Goal: Transaction & Acquisition: Purchase product/service

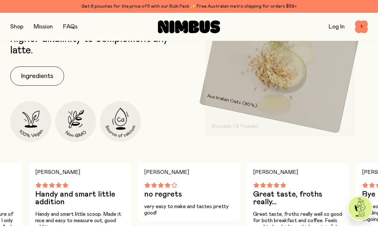
scroll to position [273, 0]
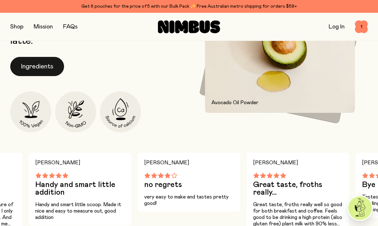
click at [44, 63] on button "Ingredients" at bounding box center [37, 66] width 54 height 19
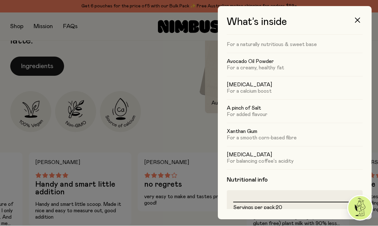
scroll to position [27, 0]
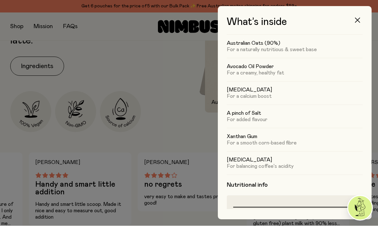
click at [358, 18] on icon "button" at bounding box center [357, 20] width 5 height 5
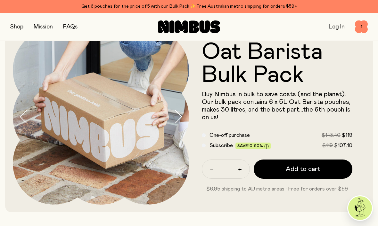
scroll to position [0, 0]
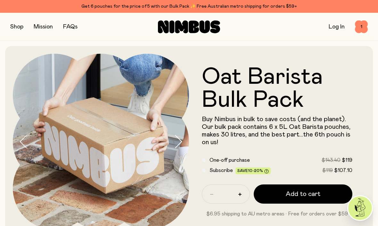
click at [14, 29] on button "button" at bounding box center [16, 26] width 13 height 9
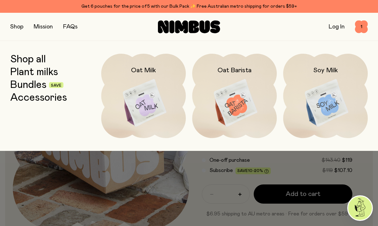
click at [23, 73] on link "Plant milks" at bounding box center [34, 73] width 48 height 12
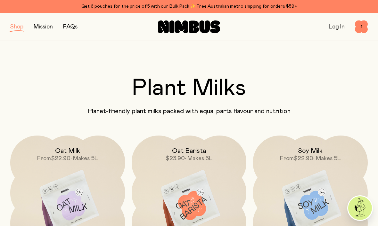
click at [59, 187] on img at bounding box center [67, 203] width 115 height 135
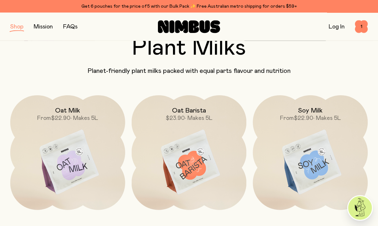
scroll to position [43, 0]
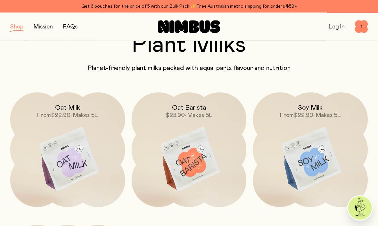
click at [186, 162] on img at bounding box center [189, 160] width 115 height 135
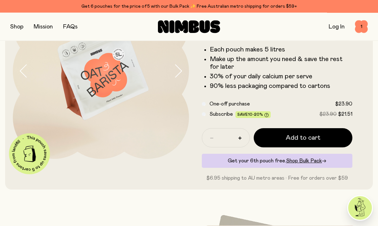
scroll to position [73, 0]
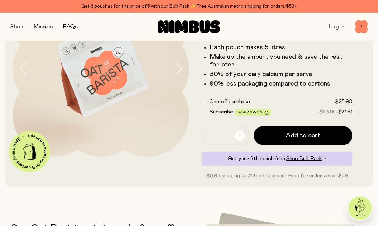
click at [242, 133] on button "button" at bounding box center [240, 136] width 10 height 10
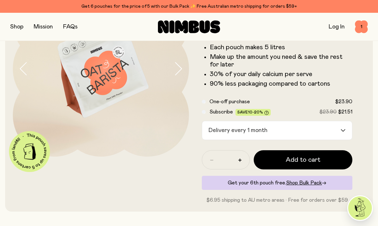
click at [339, 128] on input "Search for option" at bounding box center [305, 130] width 70 height 19
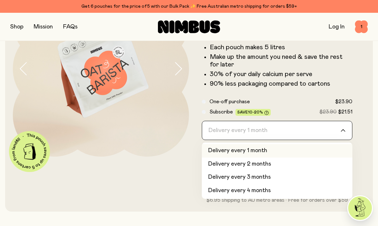
click at [257, 150] on li "Delivery every 1 month" at bounding box center [277, 150] width 151 height 13
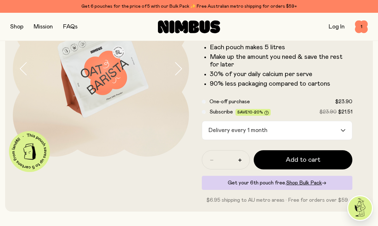
click at [199, 108] on form "Oat Barista Packed with fresh Australian Oats and enriched with Avocado Oil, ou…" at bounding box center [277, 93] width 176 height 224
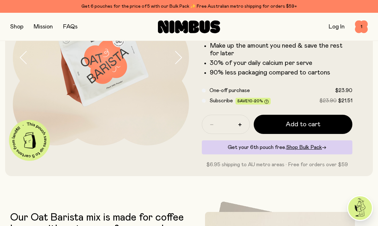
scroll to position [75, 0]
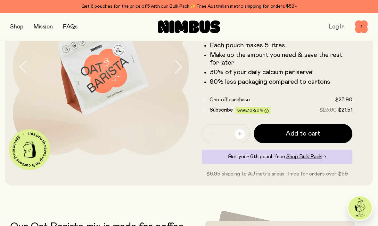
click at [242, 132] on button "button" at bounding box center [240, 134] width 10 height 10
type input "*"
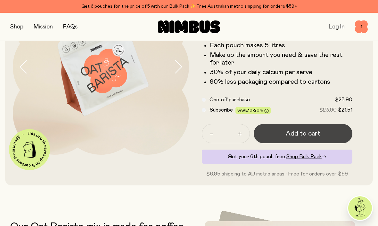
click at [308, 133] on span "Add to cart" at bounding box center [303, 133] width 35 height 9
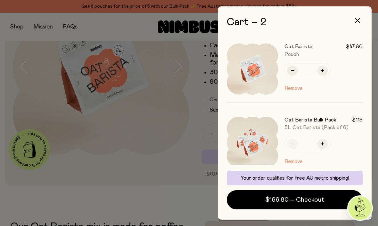
click at [299, 165] on button "Remove" at bounding box center [293, 162] width 18 height 8
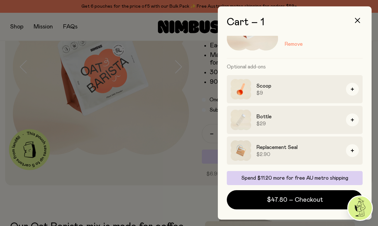
scroll to position [44, 0]
click at [353, 20] on button "button" at bounding box center [357, 20] width 15 height 15
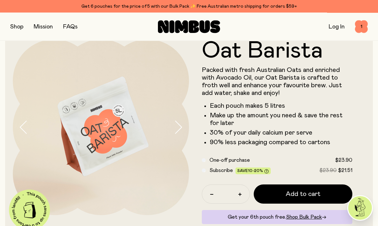
scroll to position [0, 0]
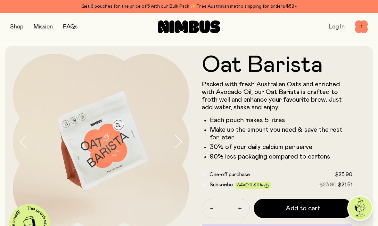
click at [13, 23] on button "button" at bounding box center [16, 26] width 13 height 9
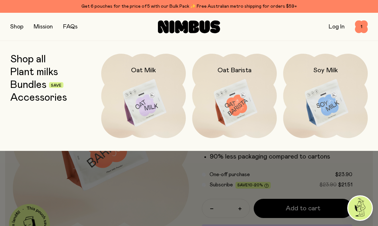
click at [31, 97] on link "Accessories" at bounding box center [38, 98] width 57 height 12
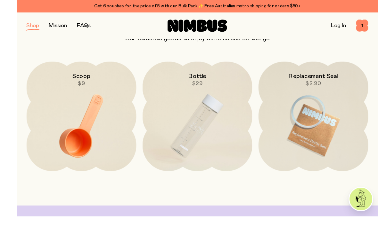
scroll to position [83, 0]
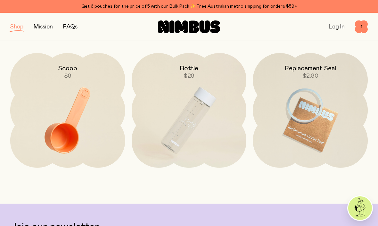
click at [200, 122] on img at bounding box center [189, 120] width 115 height 135
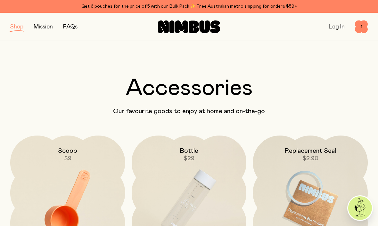
click at [14, 27] on button "button" at bounding box center [16, 26] width 13 height 9
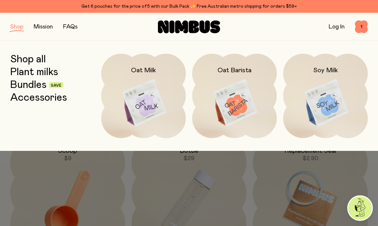
click at [241, 105] on img at bounding box center [234, 103] width 85 height 99
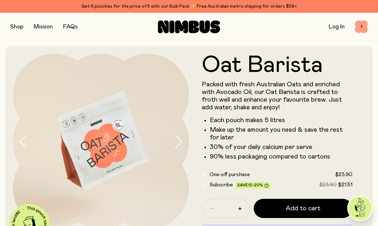
click at [363, 27] on span "1" at bounding box center [361, 27] width 13 height 13
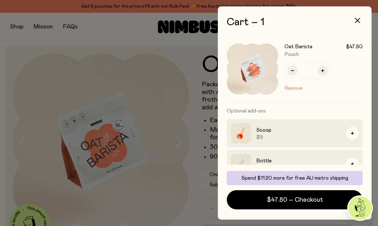
click at [179, 183] on div at bounding box center [189, 113] width 378 height 226
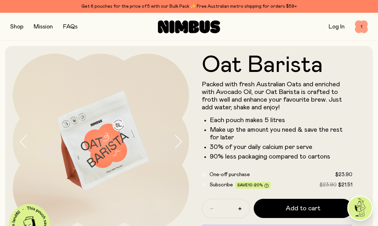
click at [361, 27] on span "1" at bounding box center [361, 27] width 13 height 13
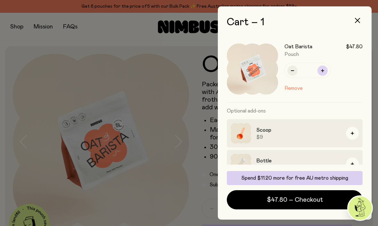
click at [324, 67] on button "button" at bounding box center [322, 71] width 10 height 10
type input "*"
click at [172, 185] on div at bounding box center [189, 113] width 378 height 226
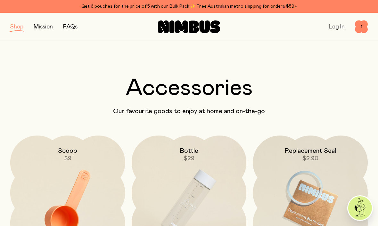
click at [17, 29] on button "button" at bounding box center [16, 26] width 13 height 9
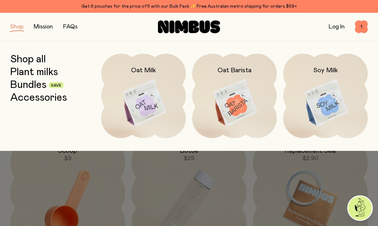
click at [36, 83] on link "Bundles" at bounding box center [28, 85] width 36 height 12
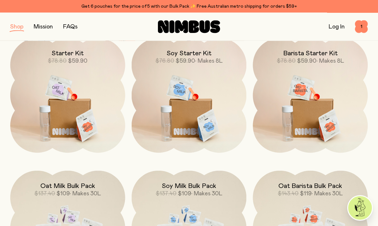
scroll to position [98, 0]
click at [313, 112] on img at bounding box center [310, 105] width 115 height 135
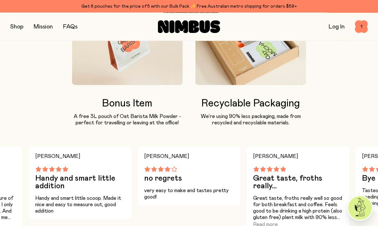
scroll to position [515, 0]
click at [96, 126] on div "What’s inside Oat Barista One 5L pouch of our Oat Barista milk, packed with equ…" at bounding box center [189, 15] width 378 height 437
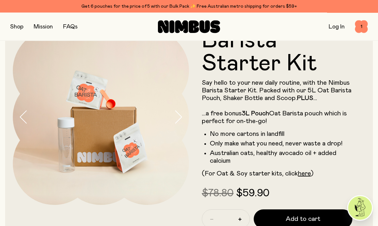
scroll to position [25, 0]
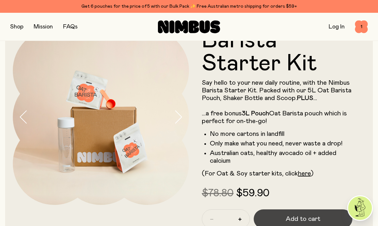
click at [304, 218] on span "Add to cart" at bounding box center [303, 219] width 35 height 9
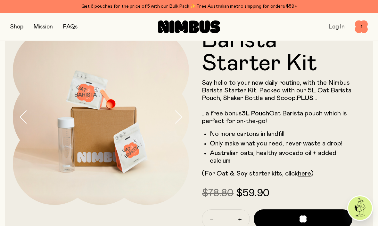
scroll to position [0, 0]
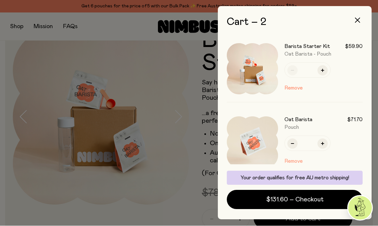
click at [288, 161] on button "Remove" at bounding box center [293, 162] width 18 height 8
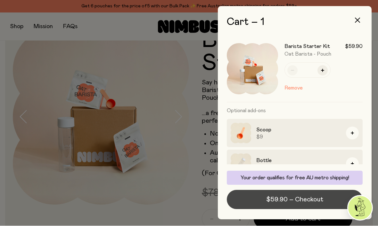
click at [274, 205] on span "$59.90 – Checkout" at bounding box center [294, 200] width 57 height 9
